Goal: Task Accomplishment & Management: Manage account settings

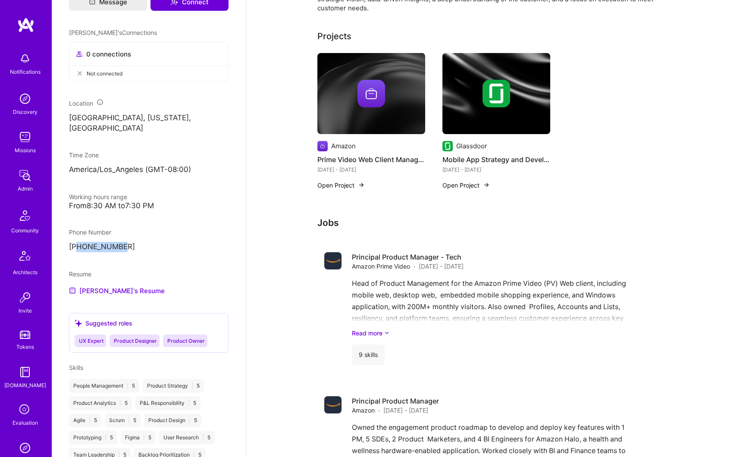
click at [23, 137] on img at bounding box center [24, 136] width 17 height 17
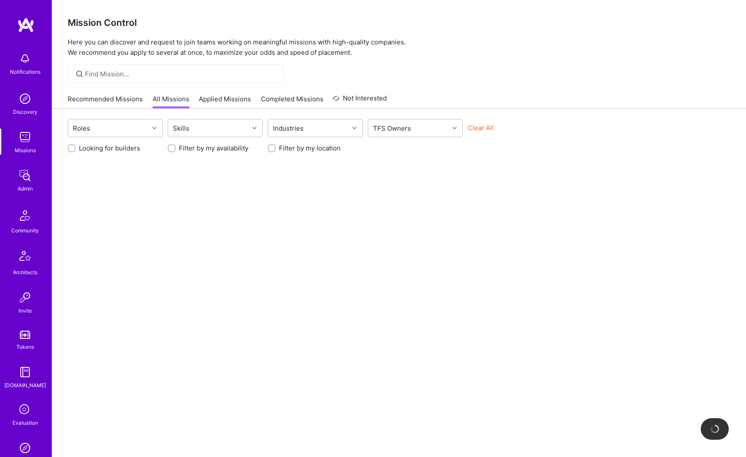
click at [21, 180] on img at bounding box center [24, 175] width 17 height 17
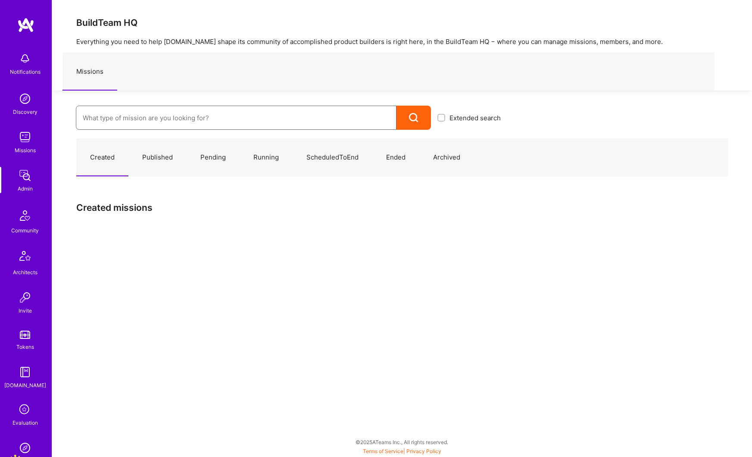
click at [118, 117] on input at bounding box center [236, 118] width 307 height 22
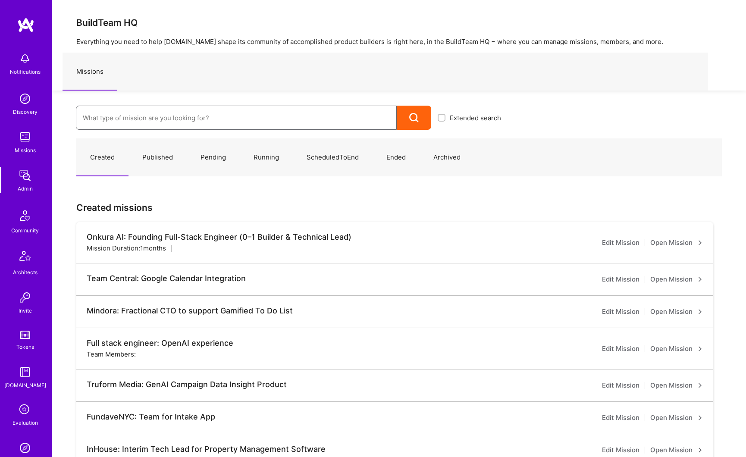
click at [105, 123] on input at bounding box center [236, 118] width 307 height 22
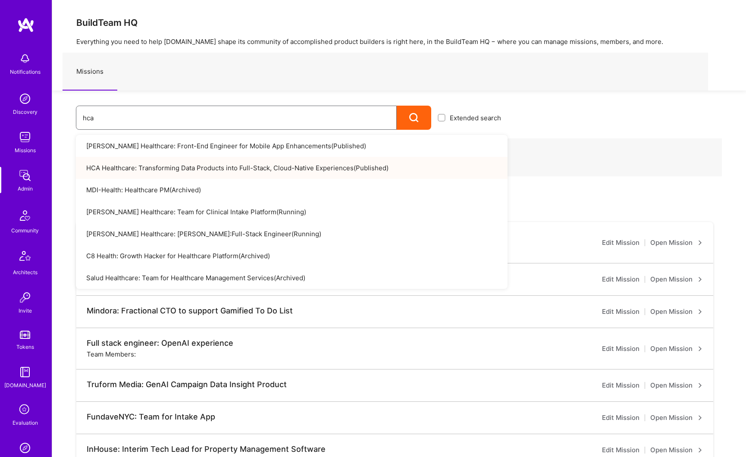
type input "hca"
click at [187, 169] on link "HCA Healthcare: Transforming Data Products into Full-Stack, Cloud-Native Experi…" at bounding box center [291, 168] width 431 height 22
click at [196, 163] on link "HCA Healthcare: Transforming Data Products into Full-Stack, Cloud-Native Experi…" at bounding box center [291, 168] width 431 height 22
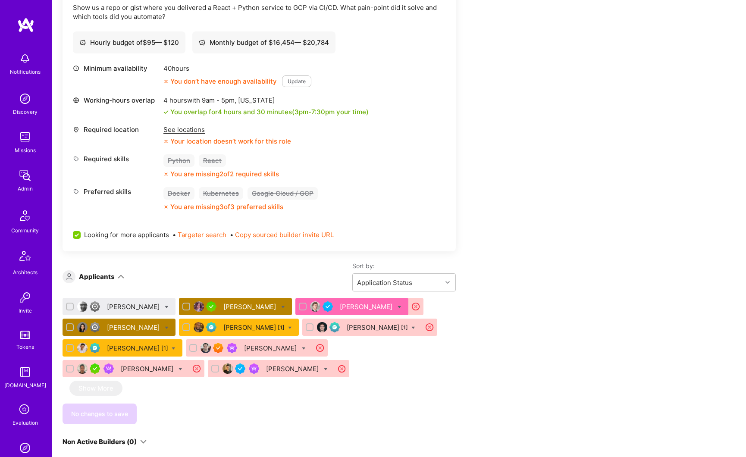
scroll to position [389, 0]
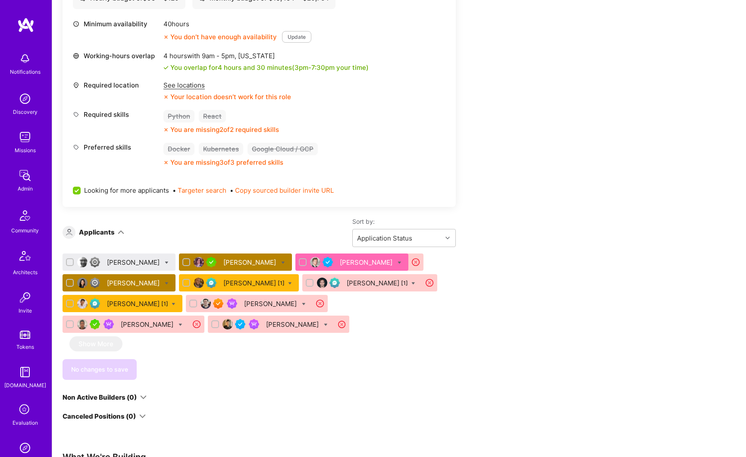
click at [244, 261] on div "[PERSON_NAME]" at bounding box center [250, 262] width 54 height 9
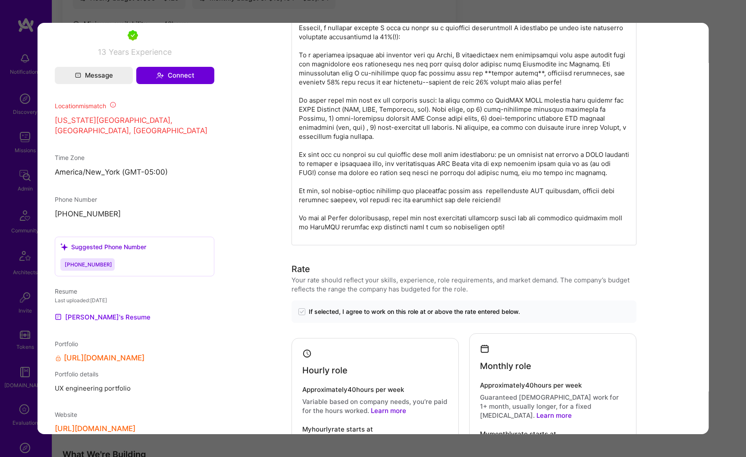
scroll to position [784, 0]
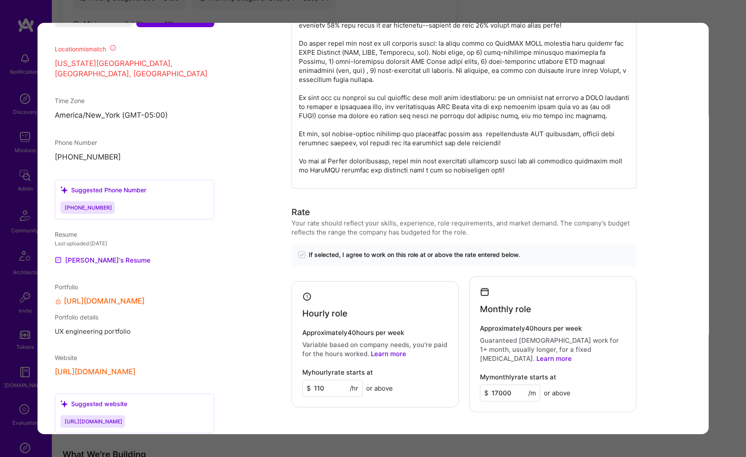
click at [718, 30] on div "Application 2 of 10 Builder Missing Requirements Required Location See location…" at bounding box center [373, 228] width 746 height 457
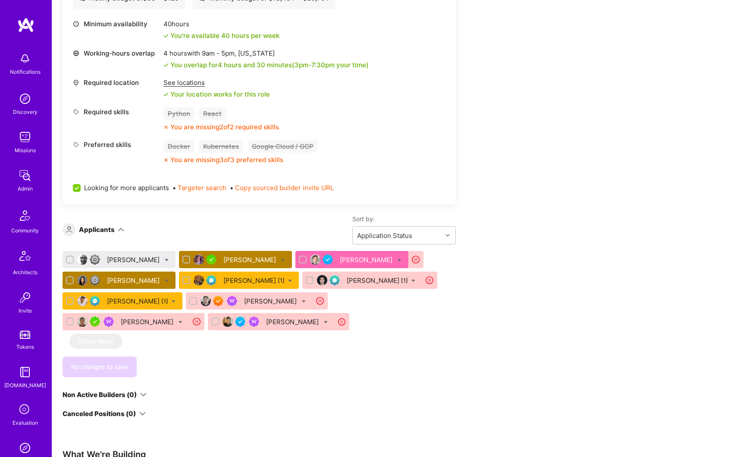
click at [122, 303] on div "[PERSON_NAME] [1]" at bounding box center [137, 301] width 61 height 9
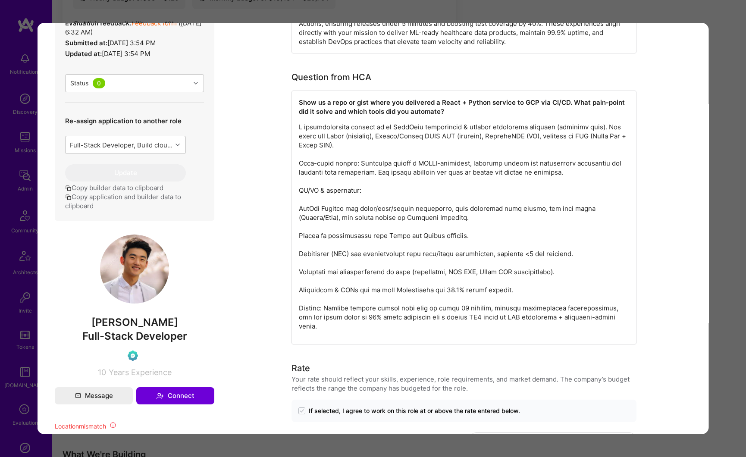
scroll to position [387, 0]
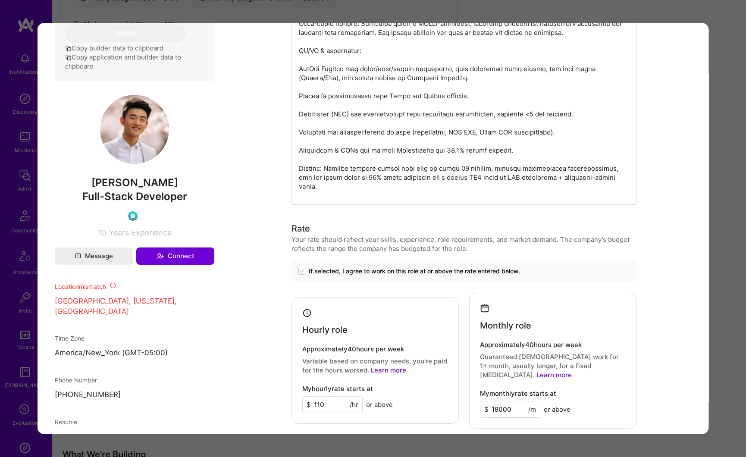
click at [495, 12] on div "Application 7 of 10 Builder Missing Requirements Required Location See location…" at bounding box center [373, 228] width 746 height 457
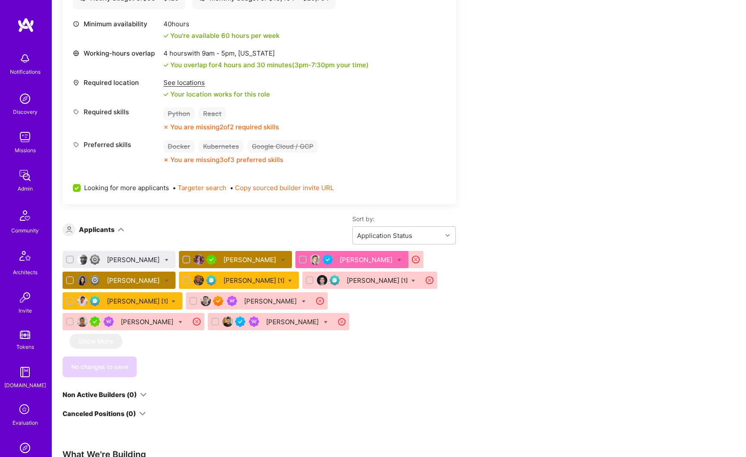
click at [243, 282] on div "[PERSON_NAME] [1]" at bounding box center [253, 280] width 61 height 9
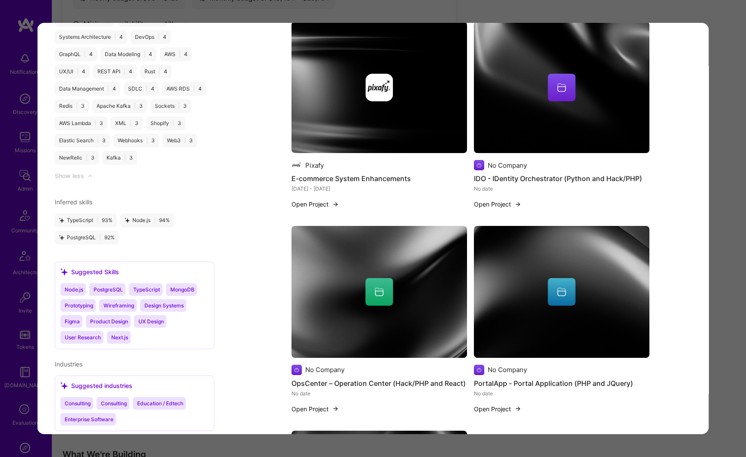
scroll to position [1310, 0]
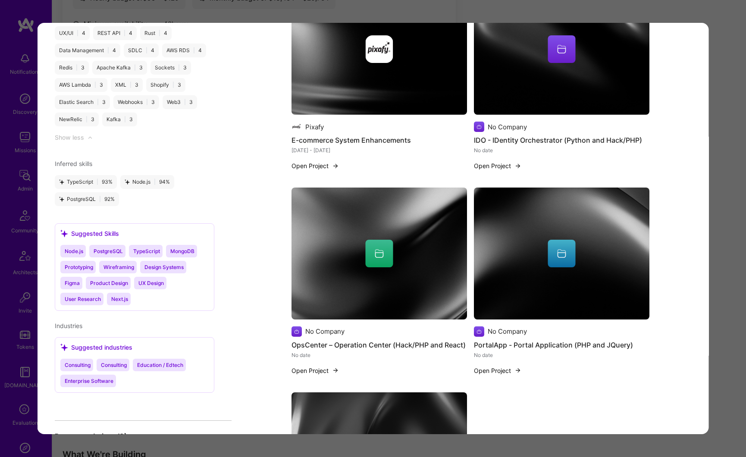
click at [719, 157] on div "Application 5 of 10 Admin data Details User ID: 66b479dc63d8350011508239 Admin:…" at bounding box center [373, 228] width 746 height 457
